Goal: Navigation & Orientation: Go to known website

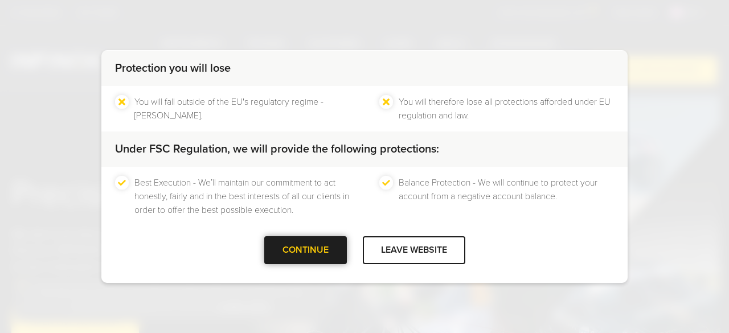
click at [316, 251] on div "CONTINUE" at bounding box center [305, 250] width 83 height 28
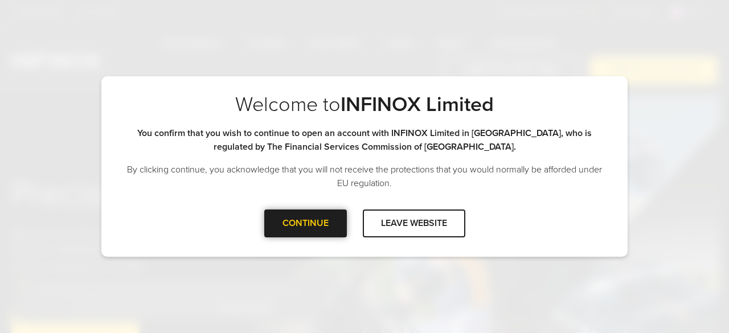
click at [310, 219] on div "CONTINUE" at bounding box center [305, 224] width 83 height 28
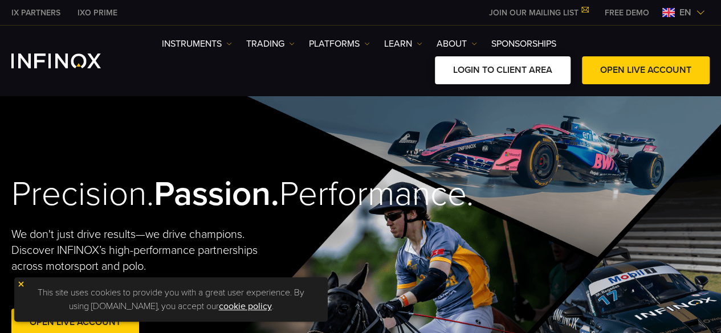
click at [528, 81] on link "LOGIN TO CLIENT AREA" at bounding box center [503, 70] width 136 height 28
click at [505, 70] on link "LOGIN TO CLIENT AREA" at bounding box center [503, 70] width 136 height 28
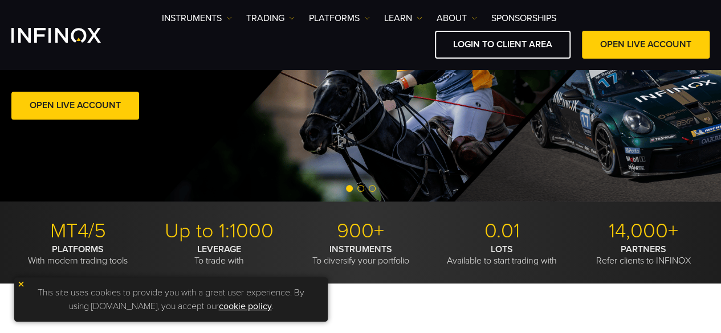
scroll to position [301, 0]
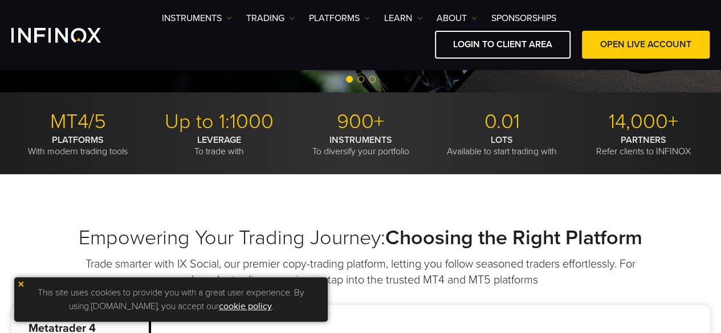
click at [19, 284] on img at bounding box center [21, 284] width 8 height 8
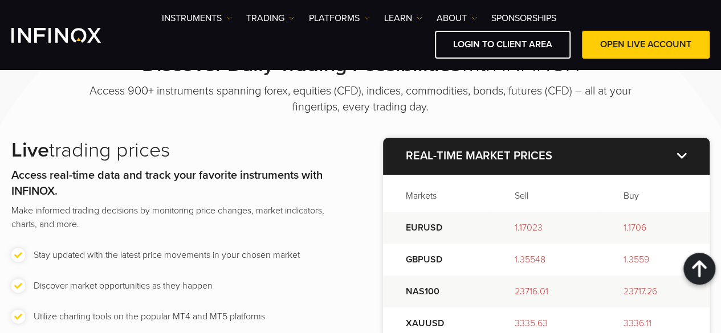
scroll to position [1365, 0]
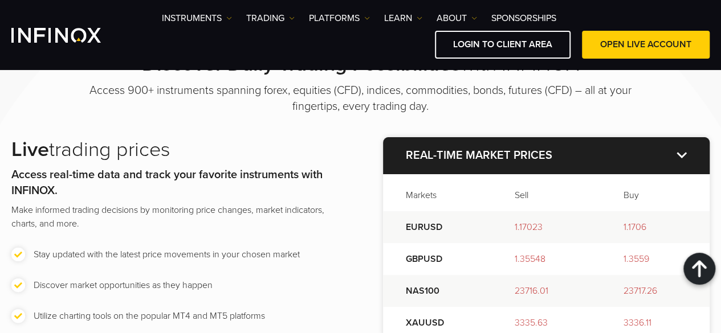
click at [121, 96] on p "Access 900+ instruments spanning forex, equities (CFD), indices, commodities, b…" at bounding box center [361, 99] width 570 height 32
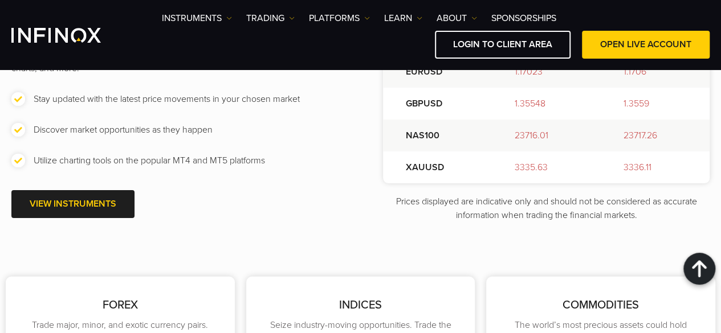
scroll to position [1548, 0]
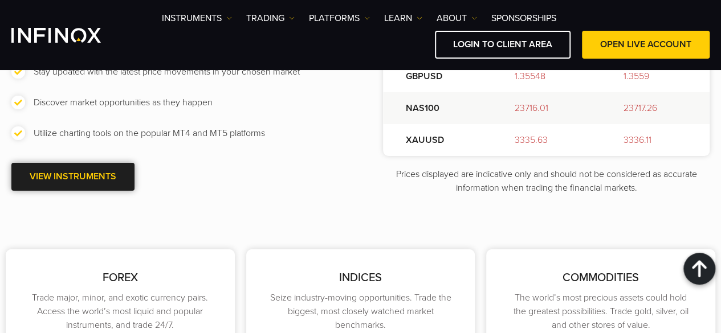
click at [92, 186] on link "VIEW INSTRUMENTS" at bounding box center [72, 177] width 123 height 28
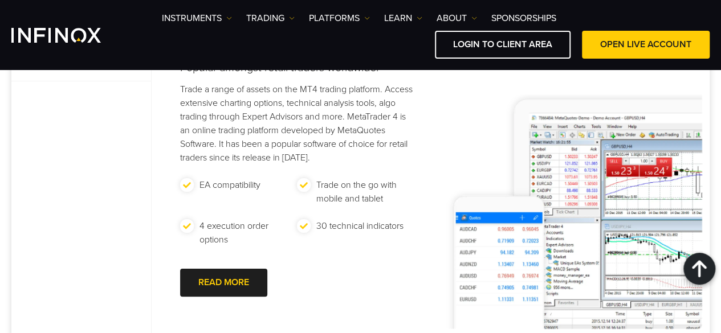
scroll to position [620, 0]
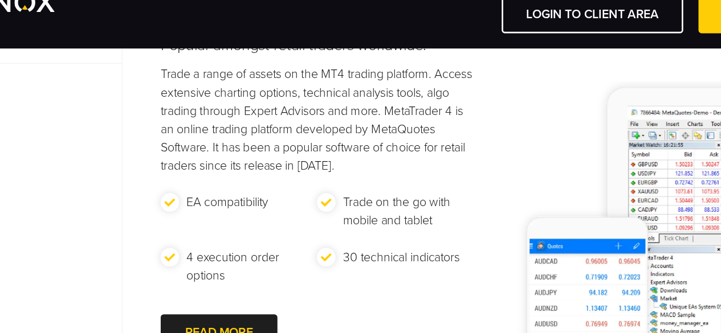
click at [272, 108] on p "Trade a range of assets on the MT4 trading platform. Access extensive charting …" at bounding box center [297, 124] width 234 height 82
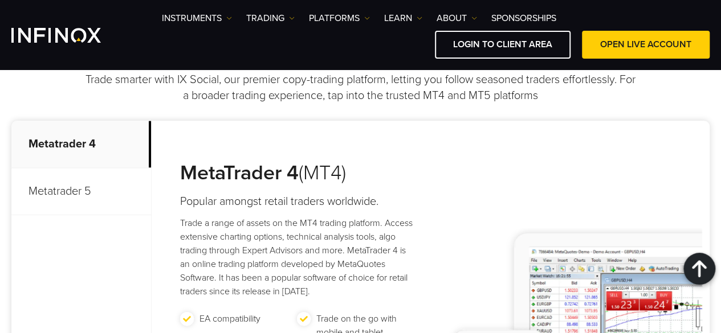
scroll to position [569, 0]
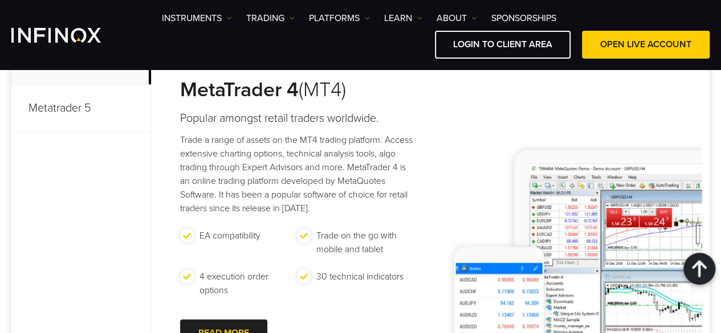
click at [104, 187] on div "Metatrader 4 Metatrader 5 MetaTrader 4 (MT4) Popular amongst retail traders wor…" at bounding box center [360, 215] width 698 height 354
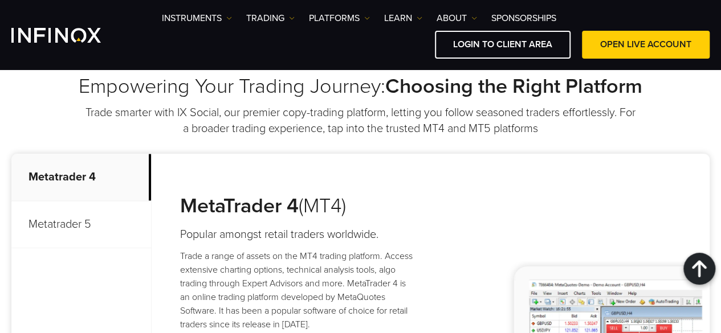
click at [81, 184] on p "Metatrader 4" at bounding box center [81, 177] width 140 height 47
click at [81, 213] on p "Metatrader 5" at bounding box center [81, 224] width 140 height 47
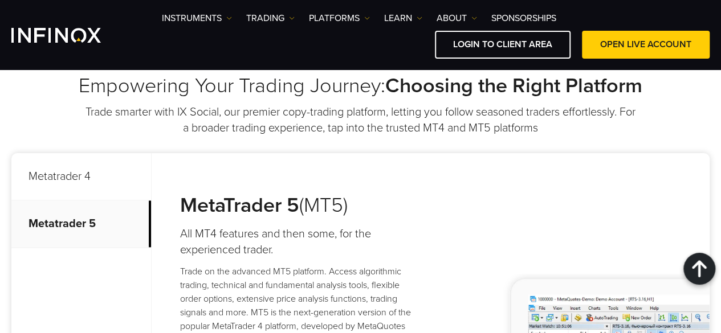
scroll to position [451, 0]
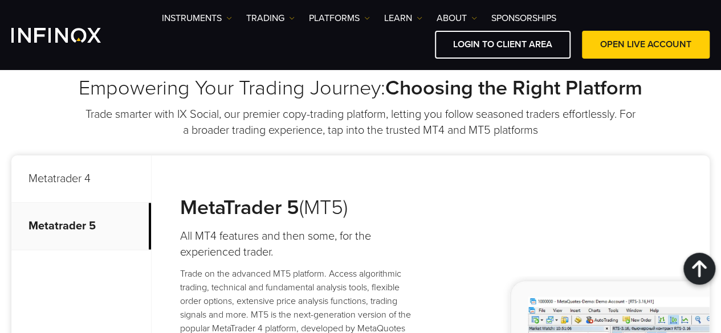
click at [70, 185] on p "Metatrader 4" at bounding box center [81, 179] width 140 height 47
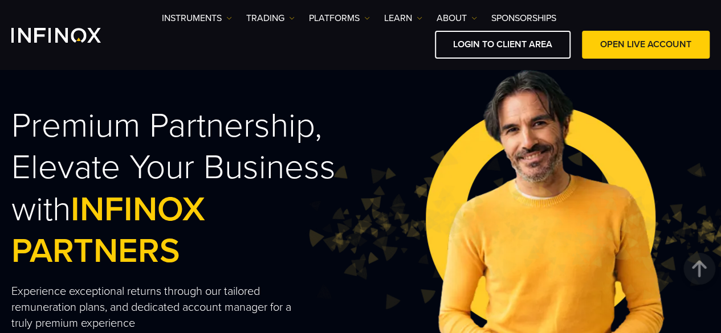
scroll to position [0, 0]
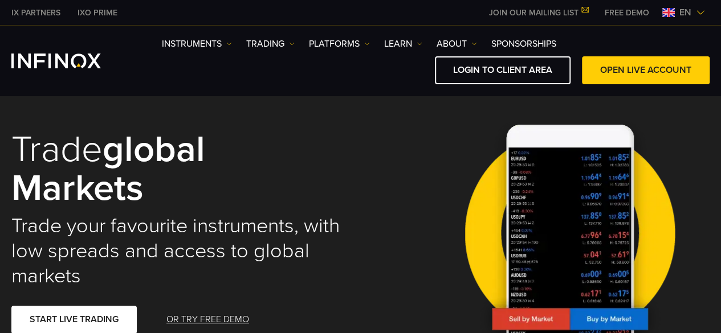
click at [503, 68] on link "LOGIN TO CLIENT AREA" at bounding box center [503, 70] width 136 height 28
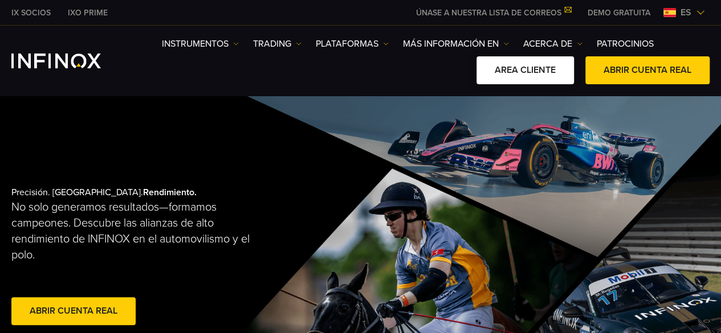
click at [520, 76] on link "AREA CLIENTE" at bounding box center [524, 70] width 97 height 28
